Goal: Transaction & Acquisition: Book appointment/travel/reservation

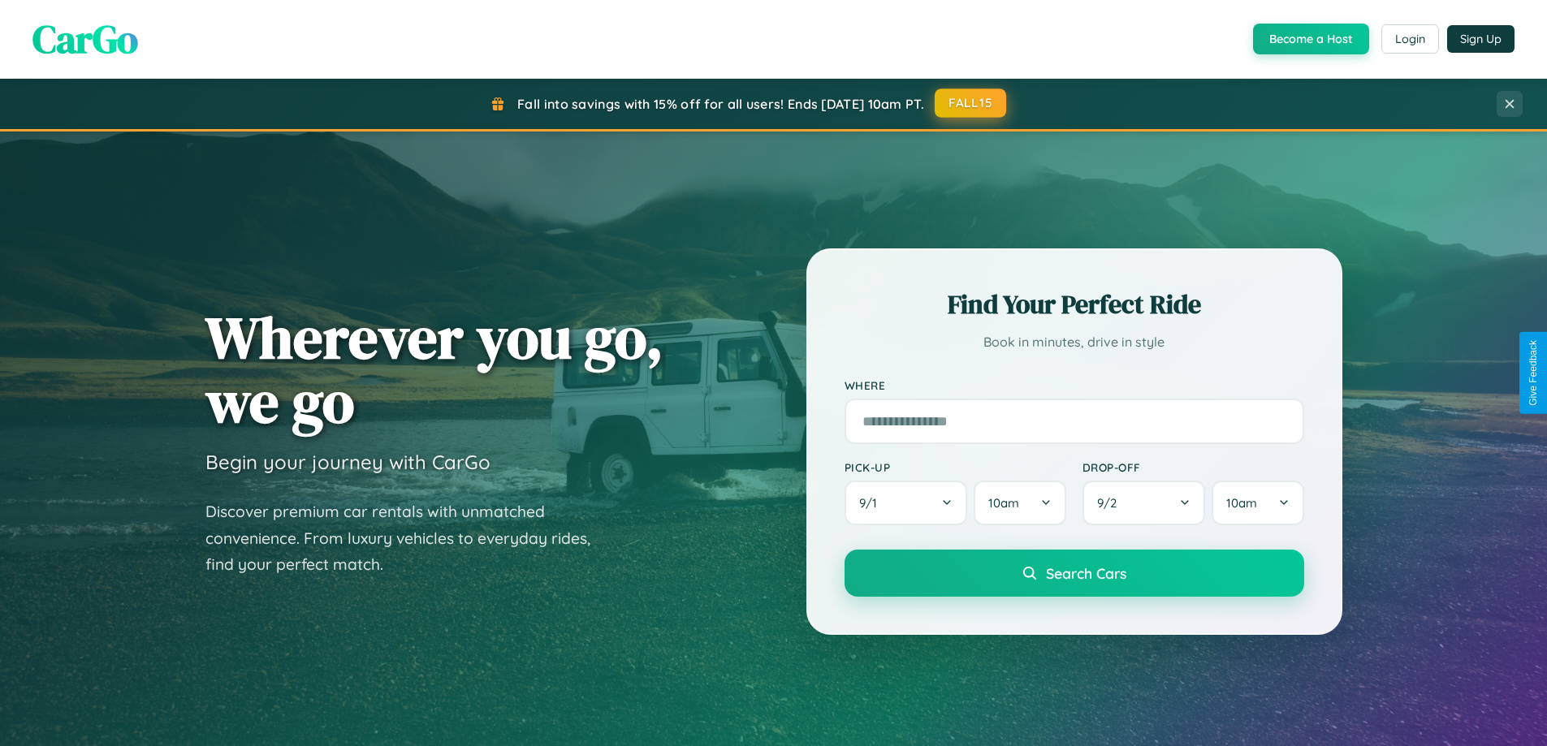
click at [971, 103] on button "FALL15" at bounding box center [970, 103] width 71 height 29
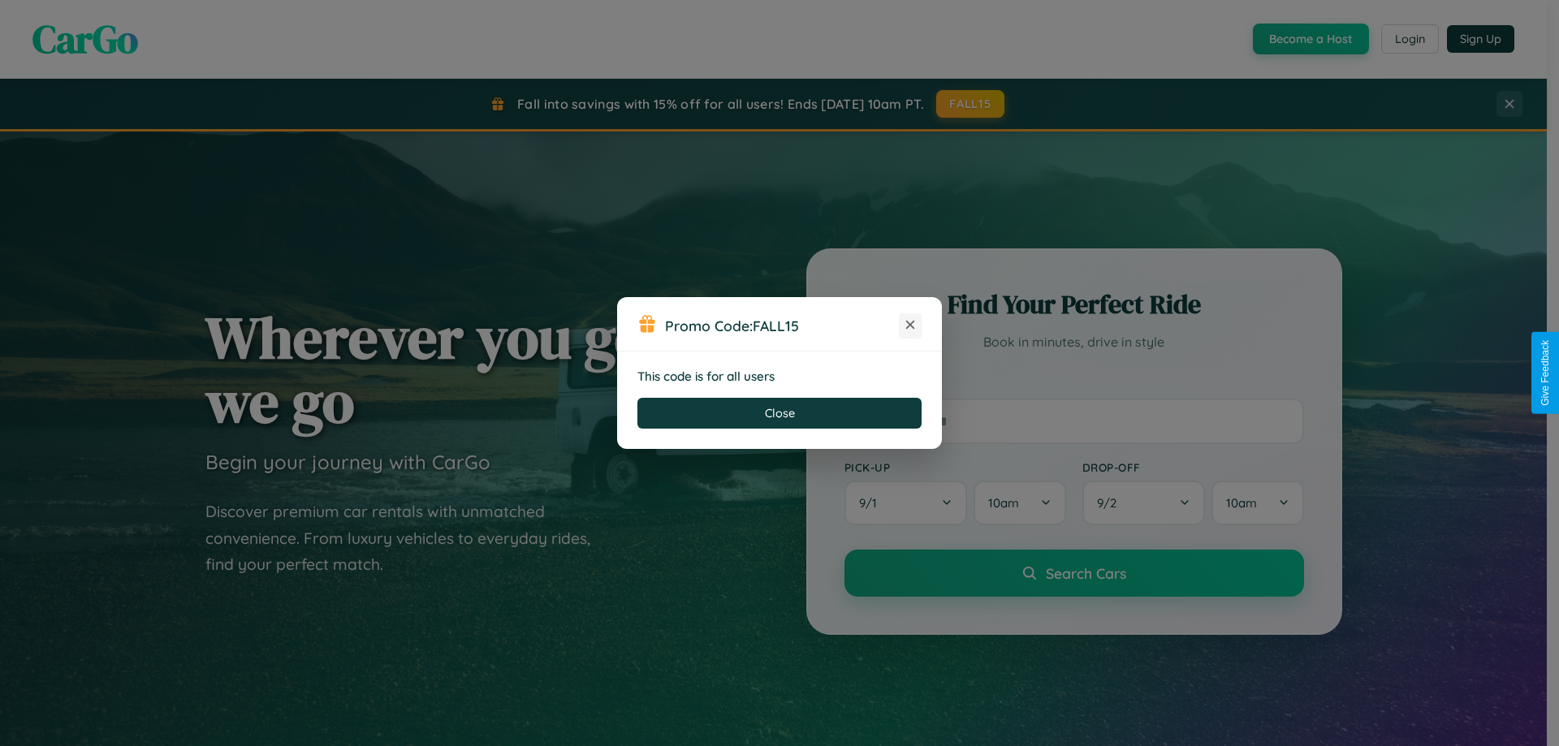
click at [910, 326] on icon at bounding box center [910, 325] width 16 height 16
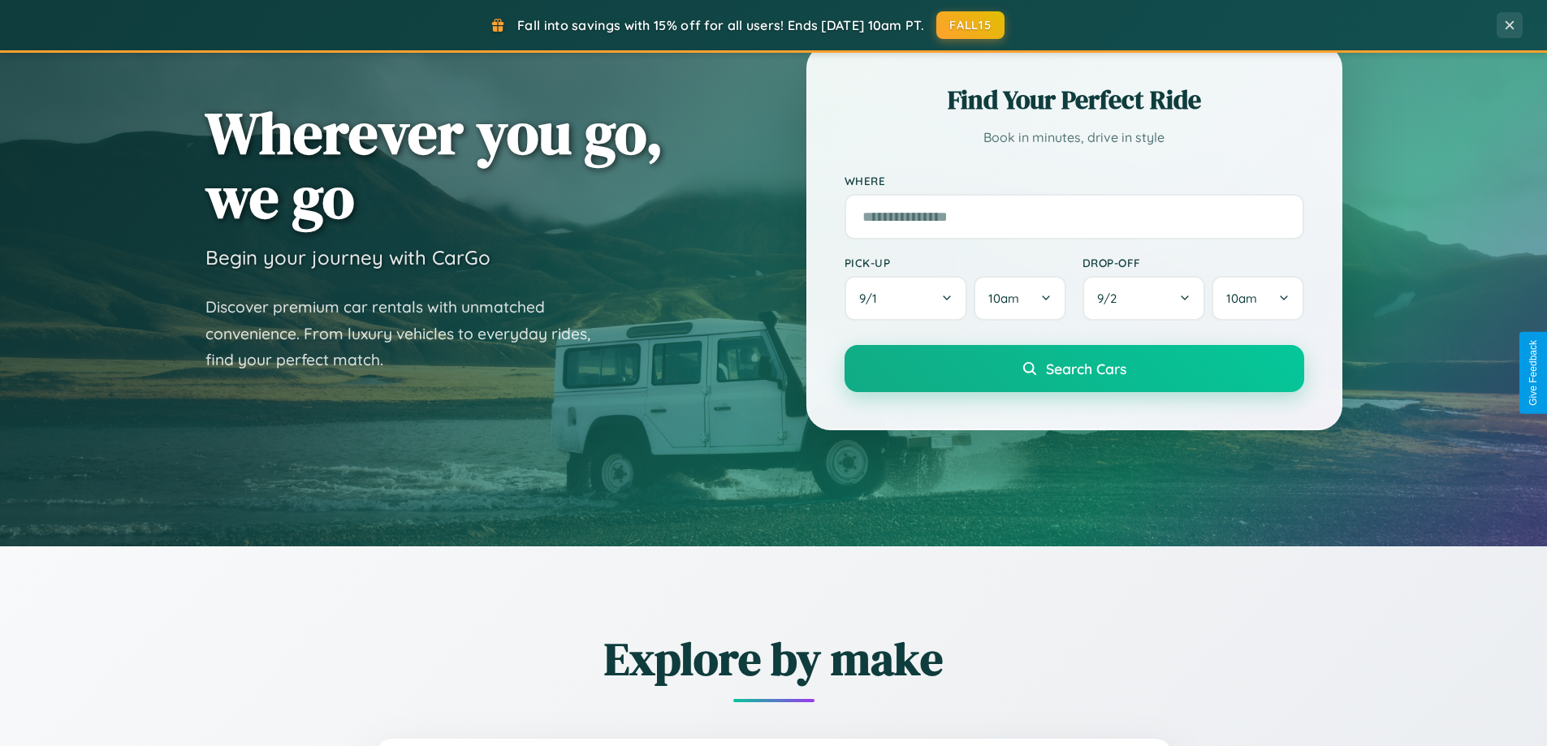
scroll to position [700, 0]
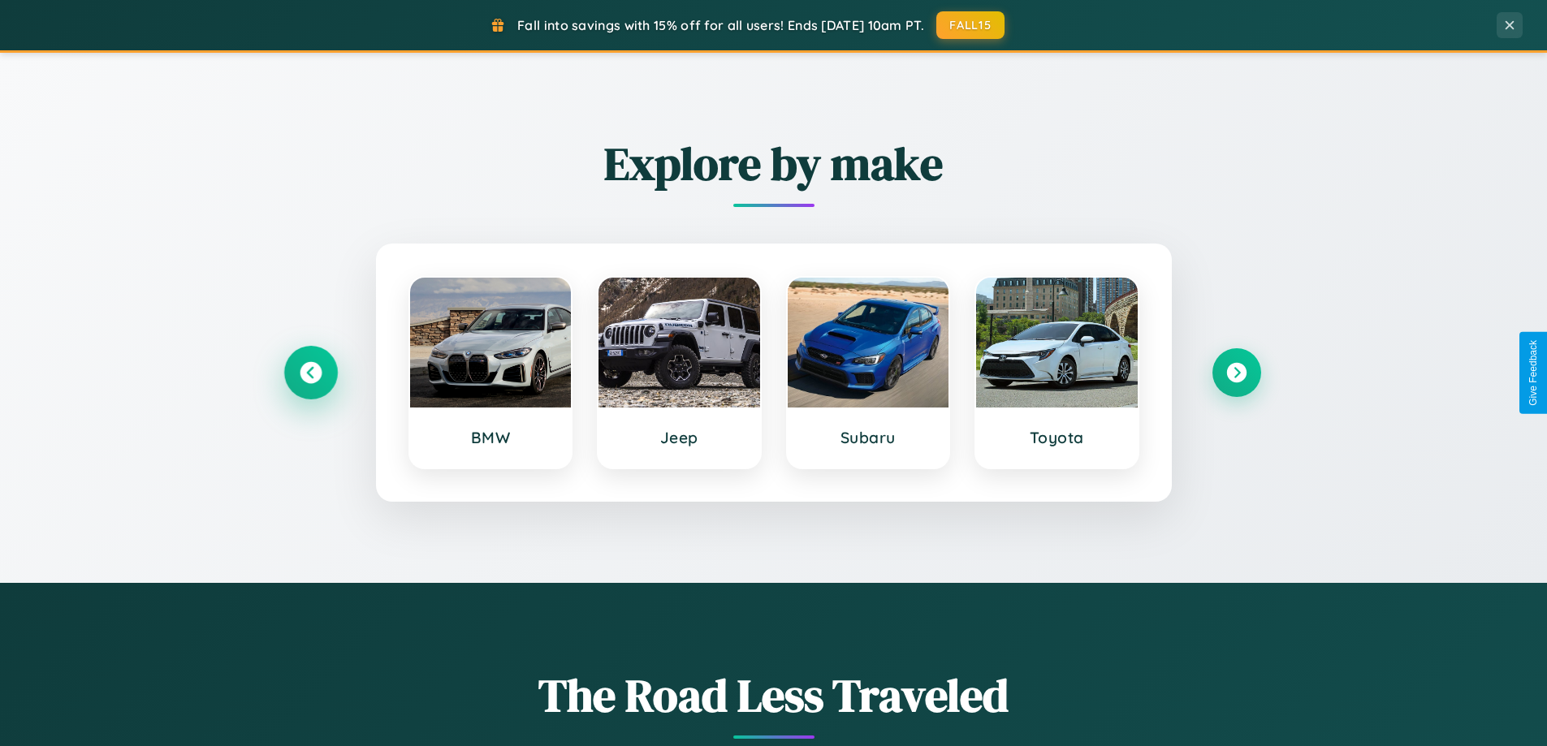
click at [310, 373] on icon at bounding box center [311, 373] width 22 height 22
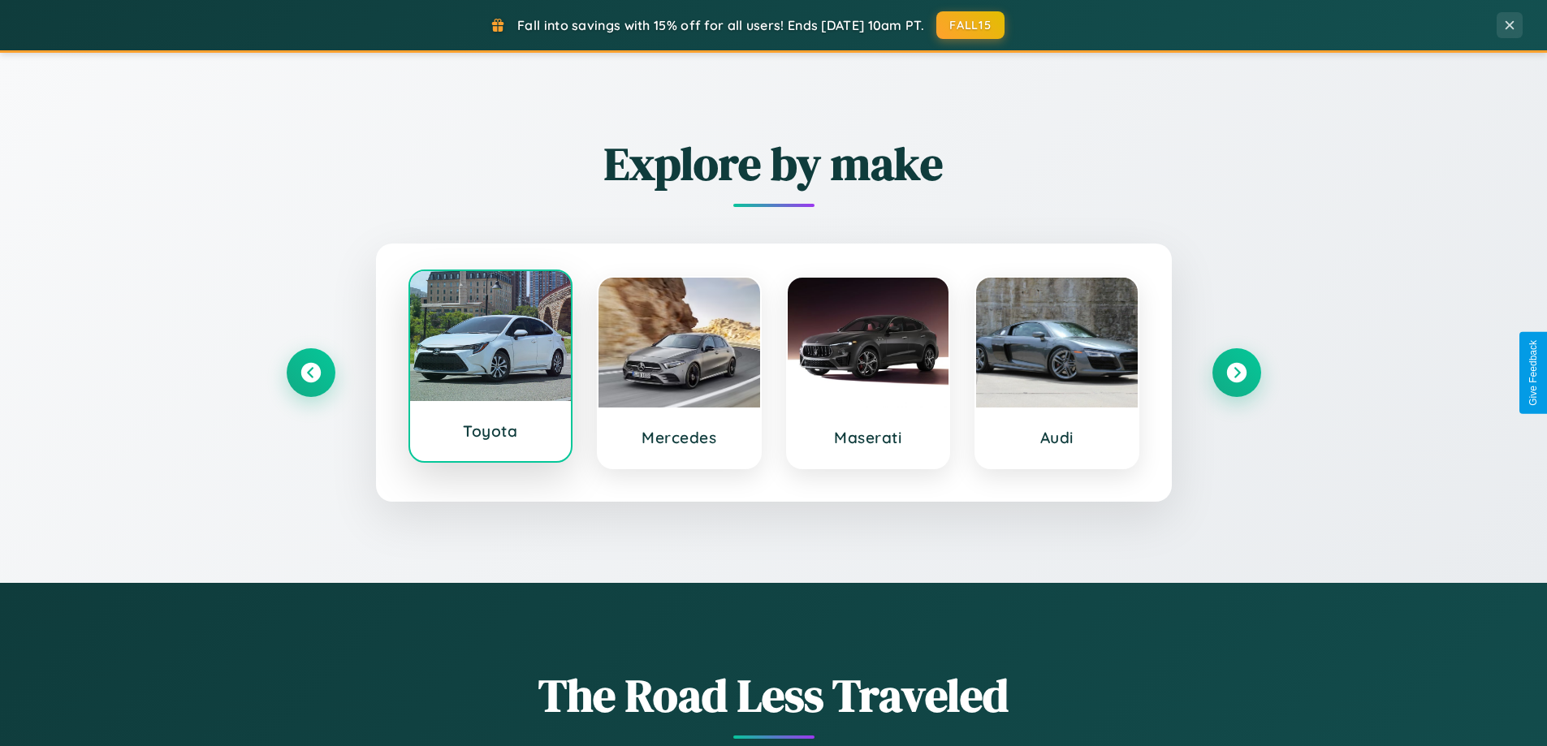
click at [490, 370] on div at bounding box center [491, 336] width 162 height 130
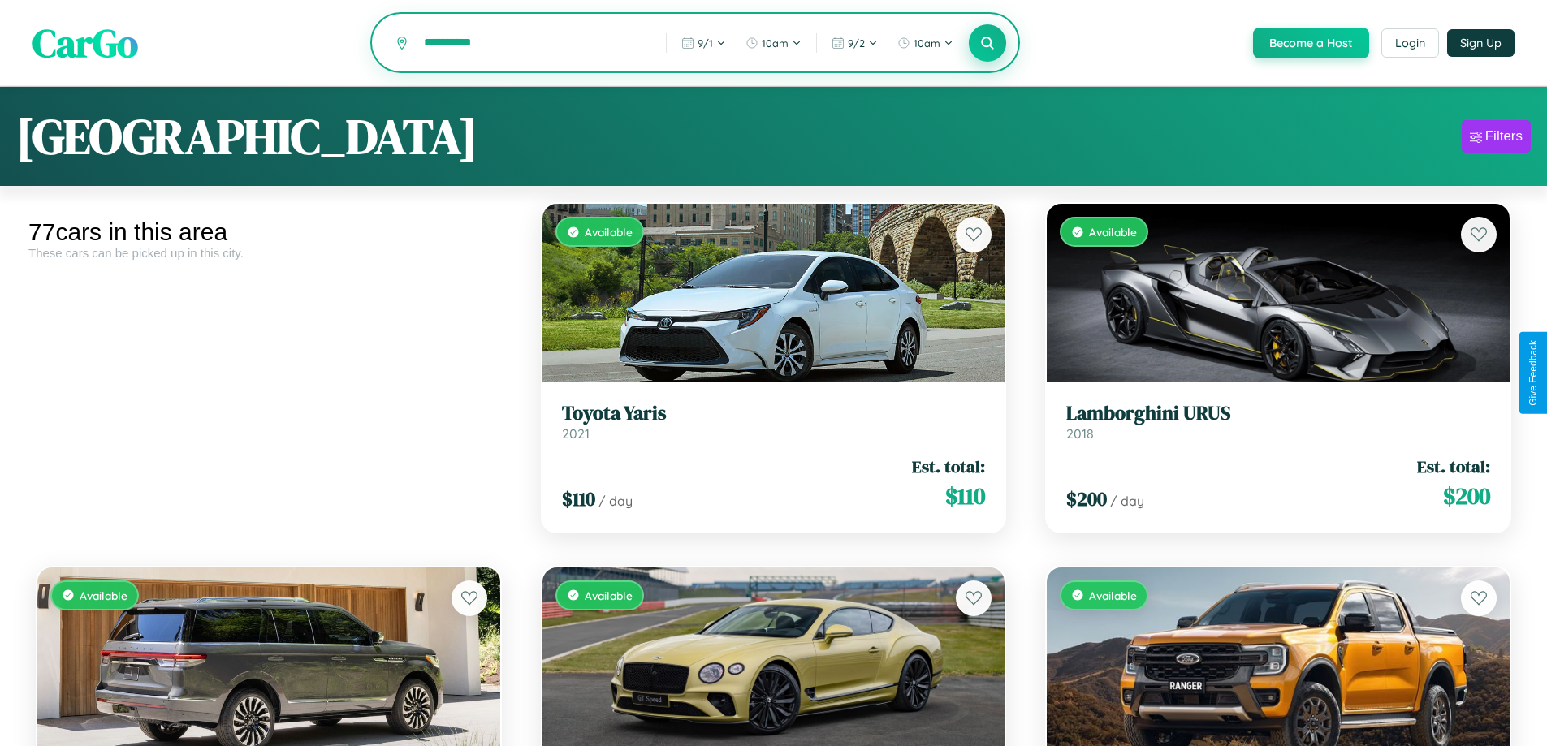
type input "**********"
click at [987, 44] on icon at bounding box center [987, 42] width 15 height 15
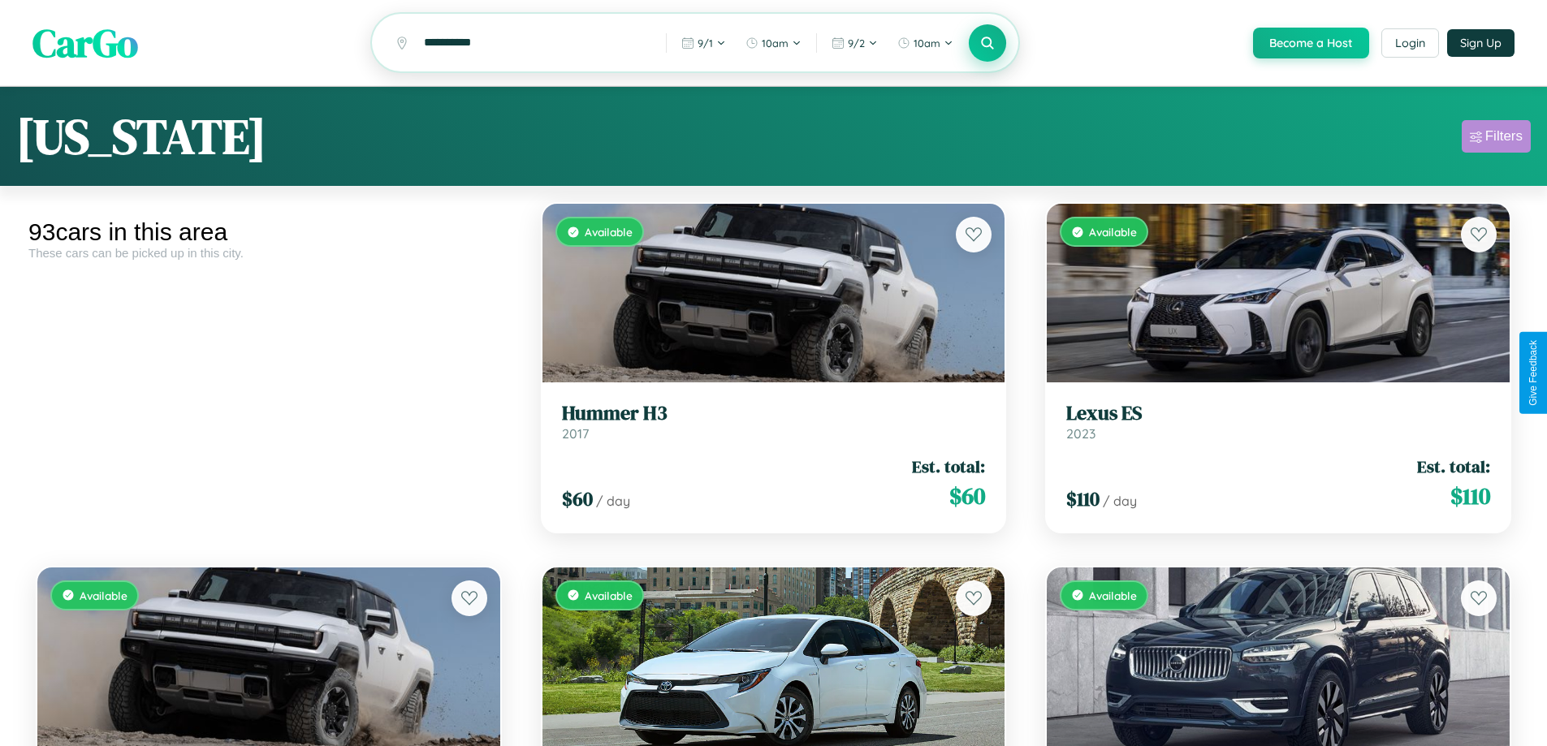
click at [1496, 139] on div "Filters" at bounding box center [1503, 136] width 37 height 16
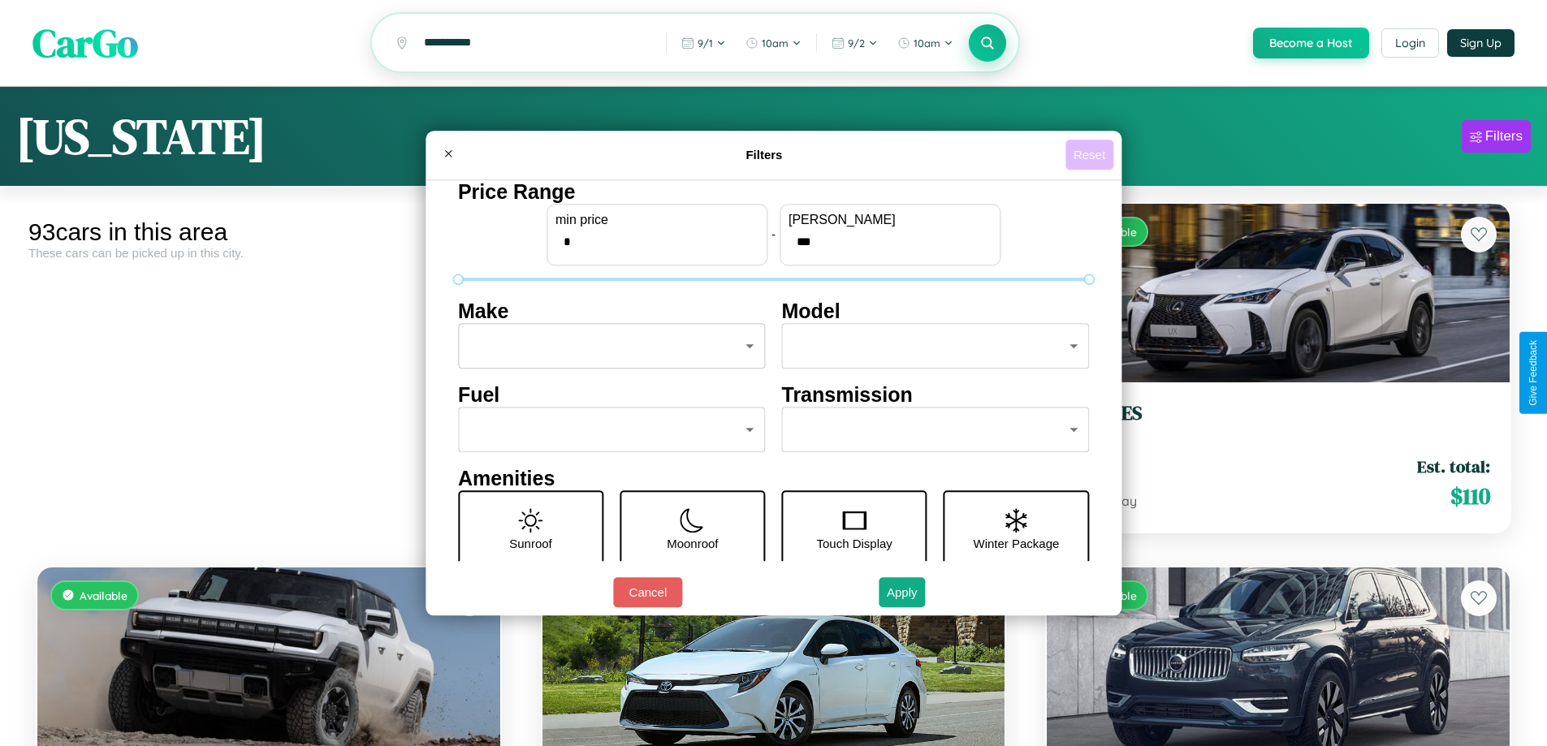
click at [1092, 154] on button "Reset" at bounding box center [1090, 155] width 48 height 30
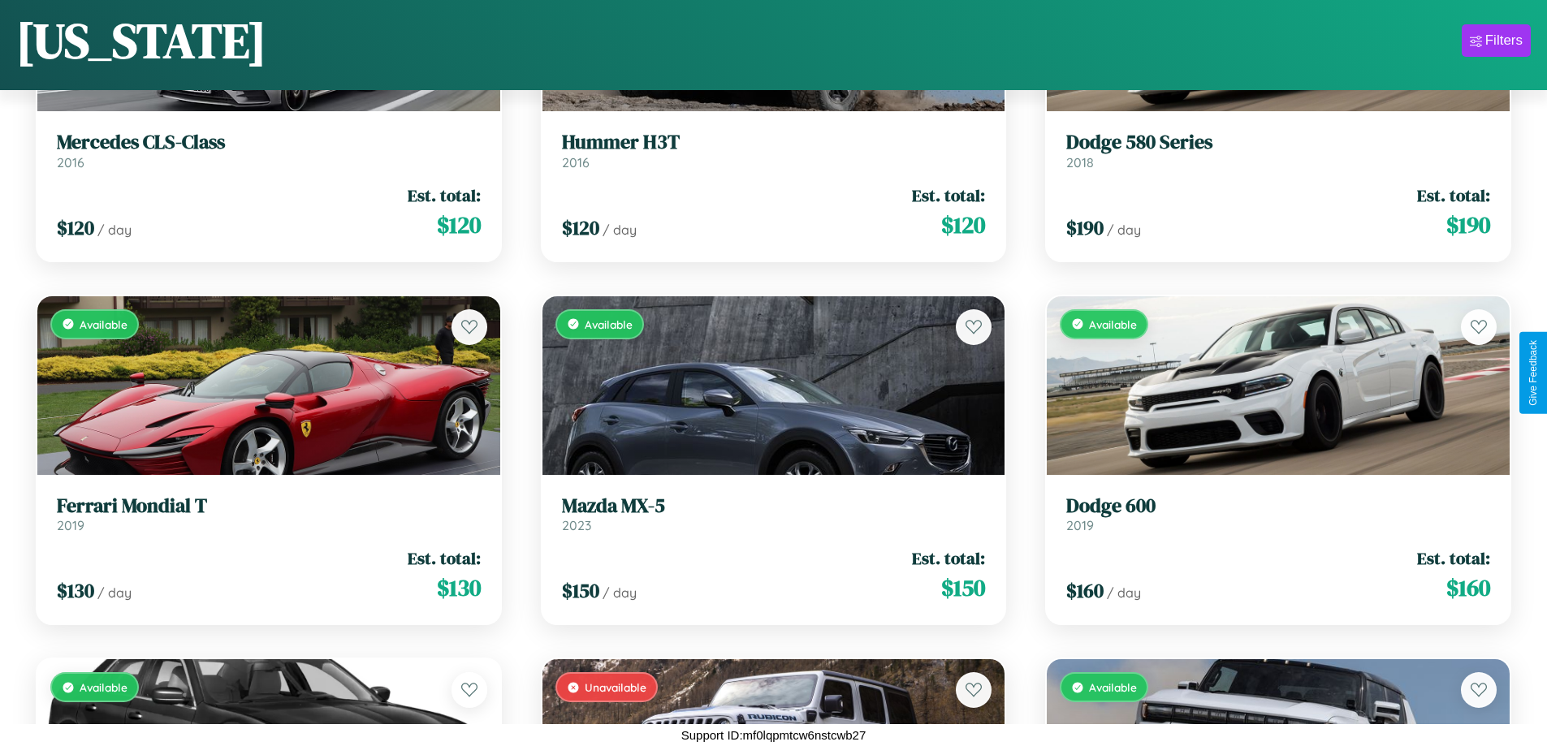
scroll to position [11036, 0]
